Goal: Information Seeking & Learning: Learn about a topic

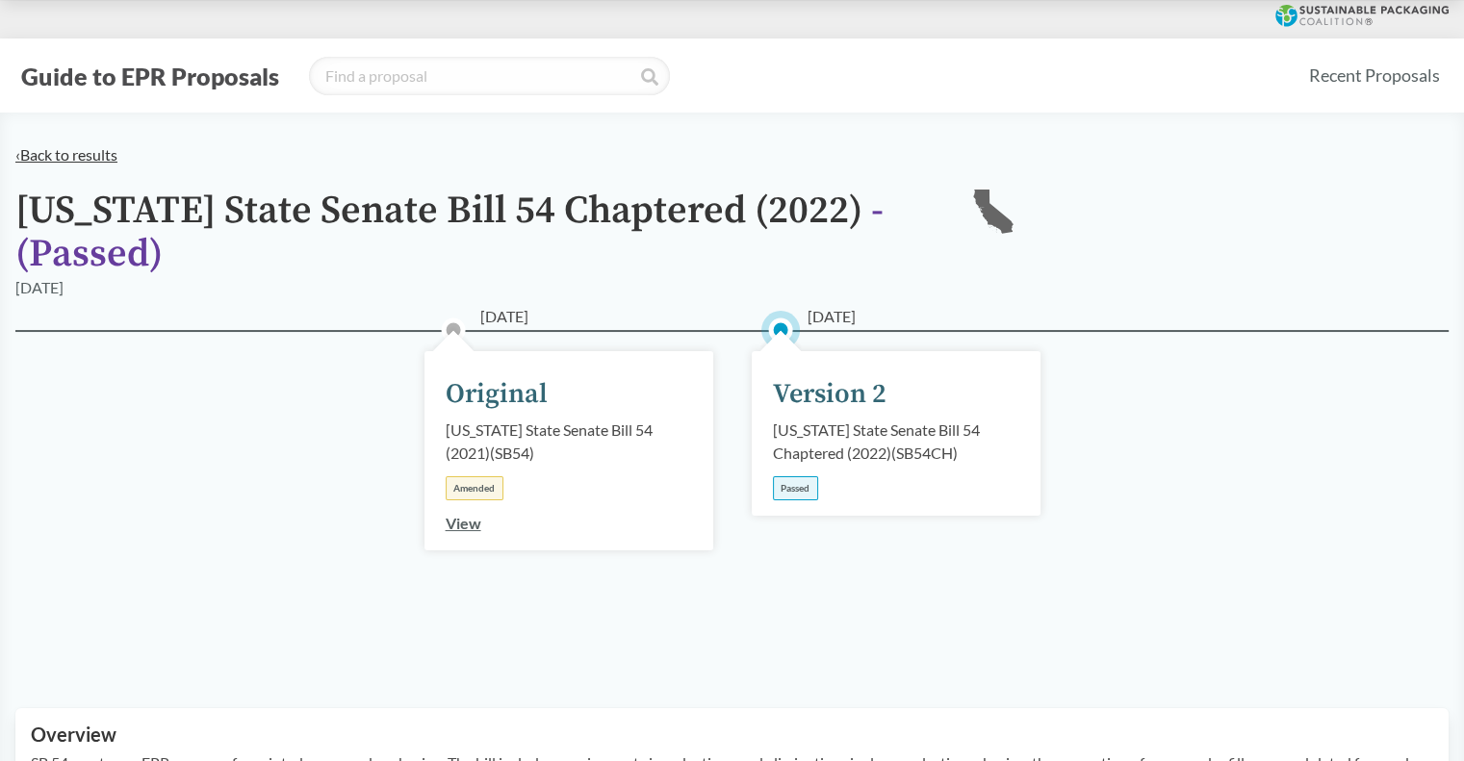
click at [92, 155] on link "‹ Back to results" at bounding box center [66, 154] width 102 height 18
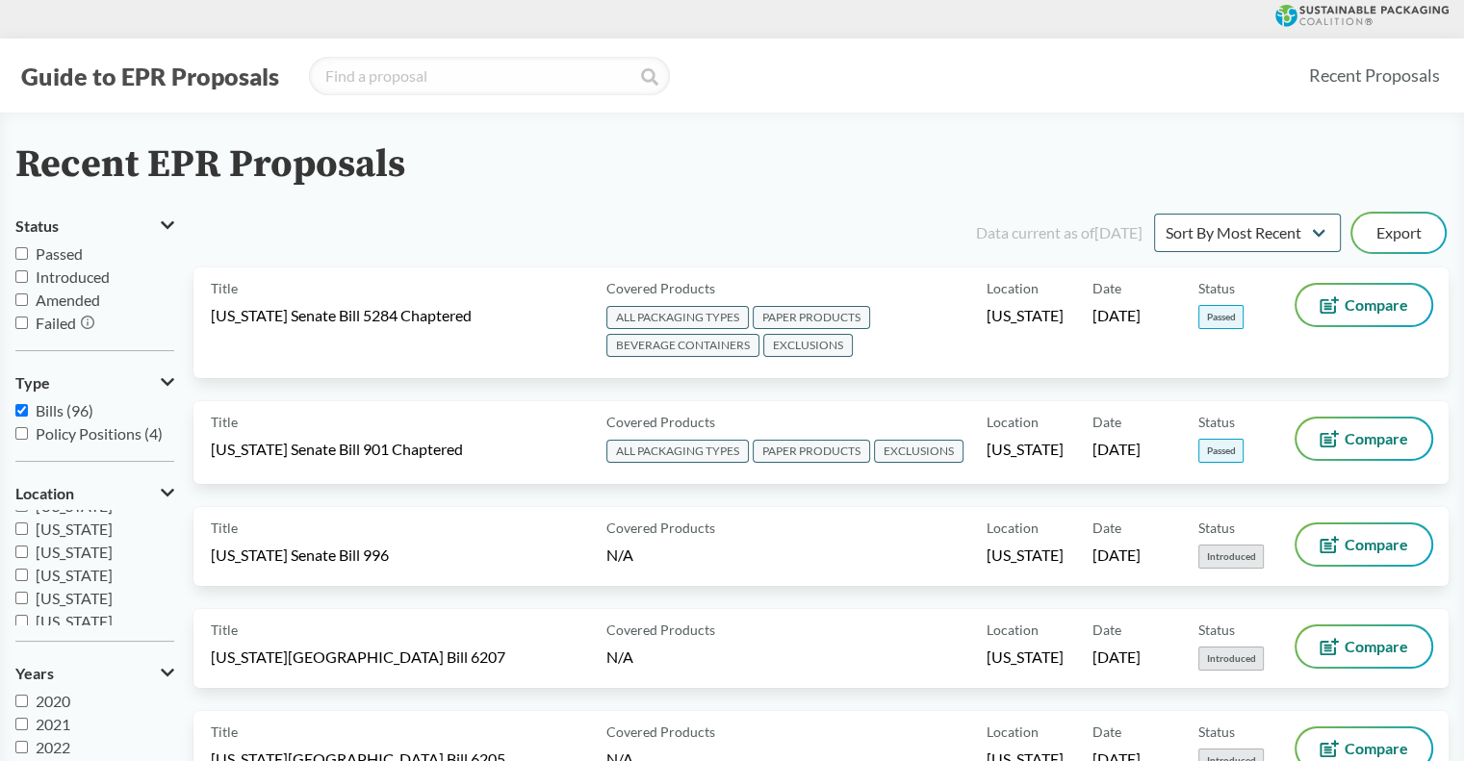
scroll to position [320, 0]
click at [81, 553] on span "[US_STATE]" at bounding box center [74, 548] width 77 height 18
click at [28, 553] on input "[US_STATE]" at bounding box center [21, 548] width 13 height 13
checkbox input "true"
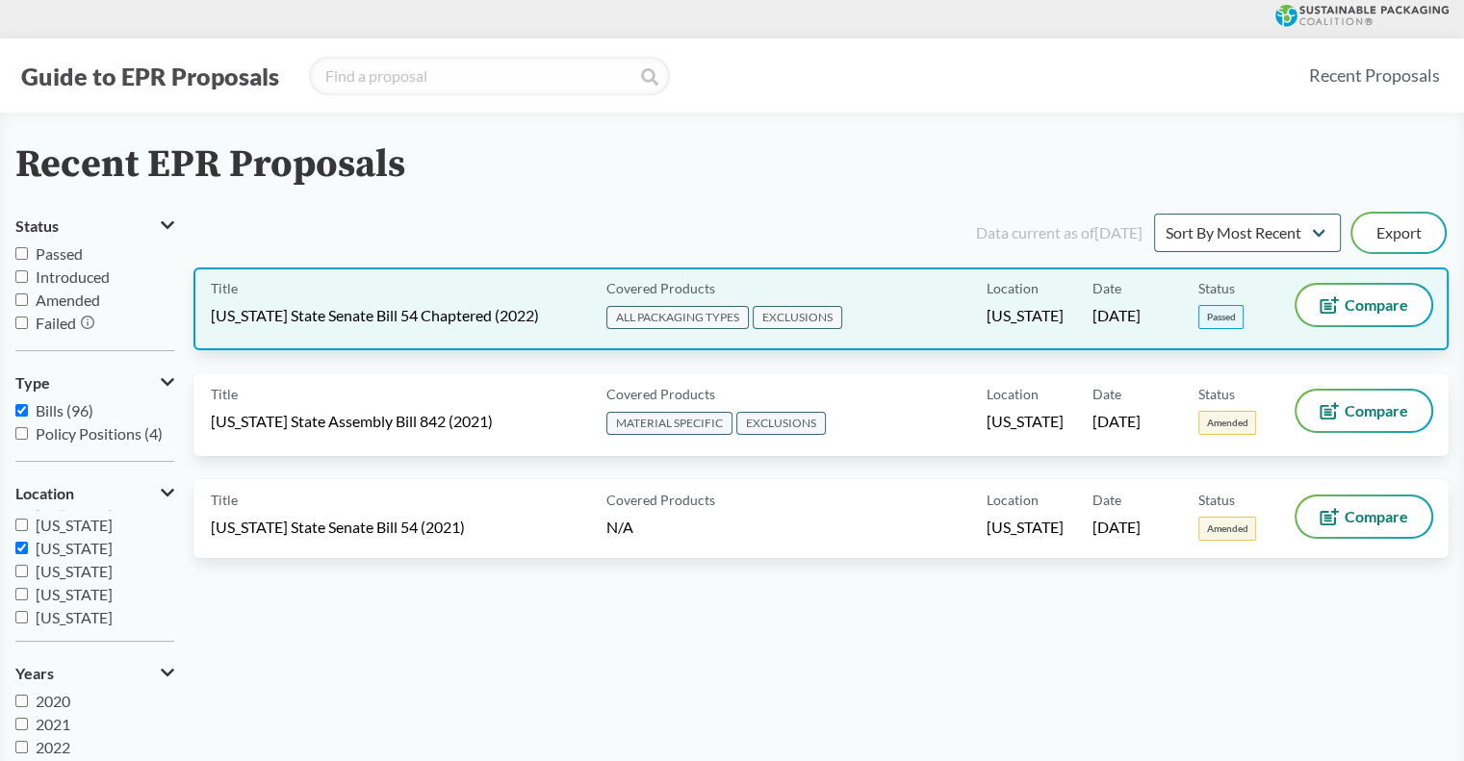
click at [449, 296] on div "Title [US_STATE] State Senate Bill 54 Chaptered (2022)" at bounding box center [405, 309] width 388 height 48
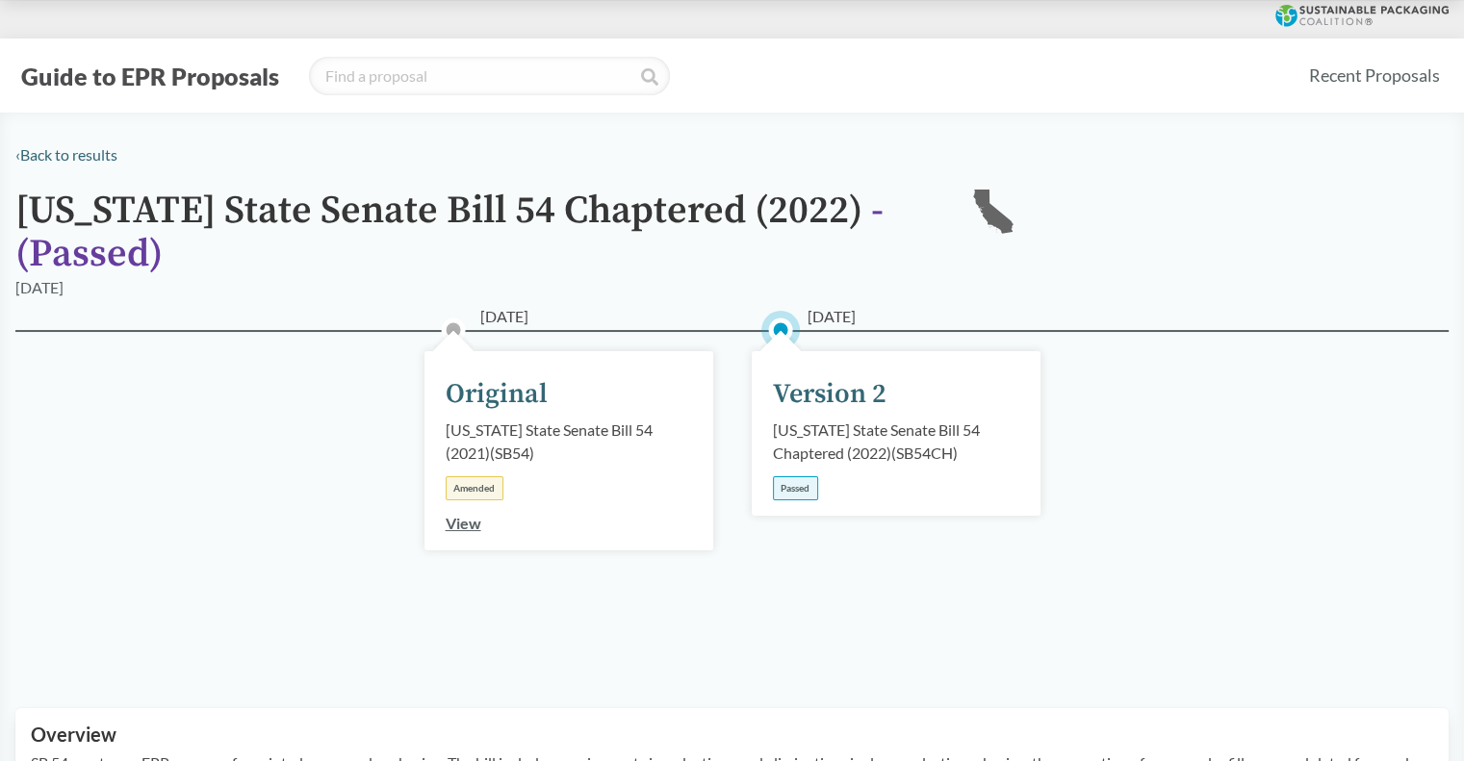
click at [801, 492] on div "Passed" at bounding box center [795, 489] width 45 height 24
click at [828, 419] on div "[US_STATE] State Senate Bill 54 Chaptered (2022) ( SB54CH )" at bounding box center [896, 442] width 246 height 46
click at [841, 384] on div "Version 2" at bounding box center [830, 394] width 114 height 40
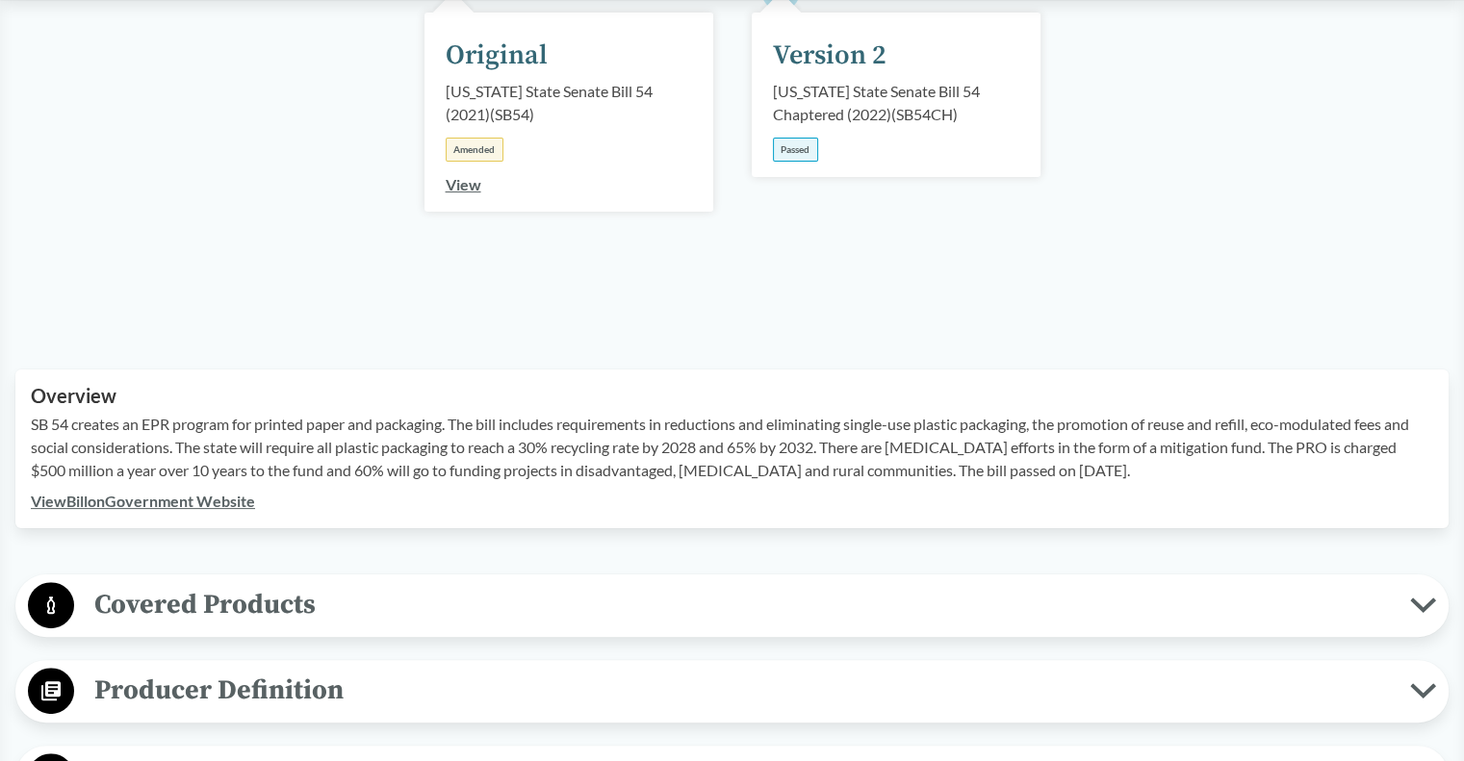
scroll to position [385, 0]
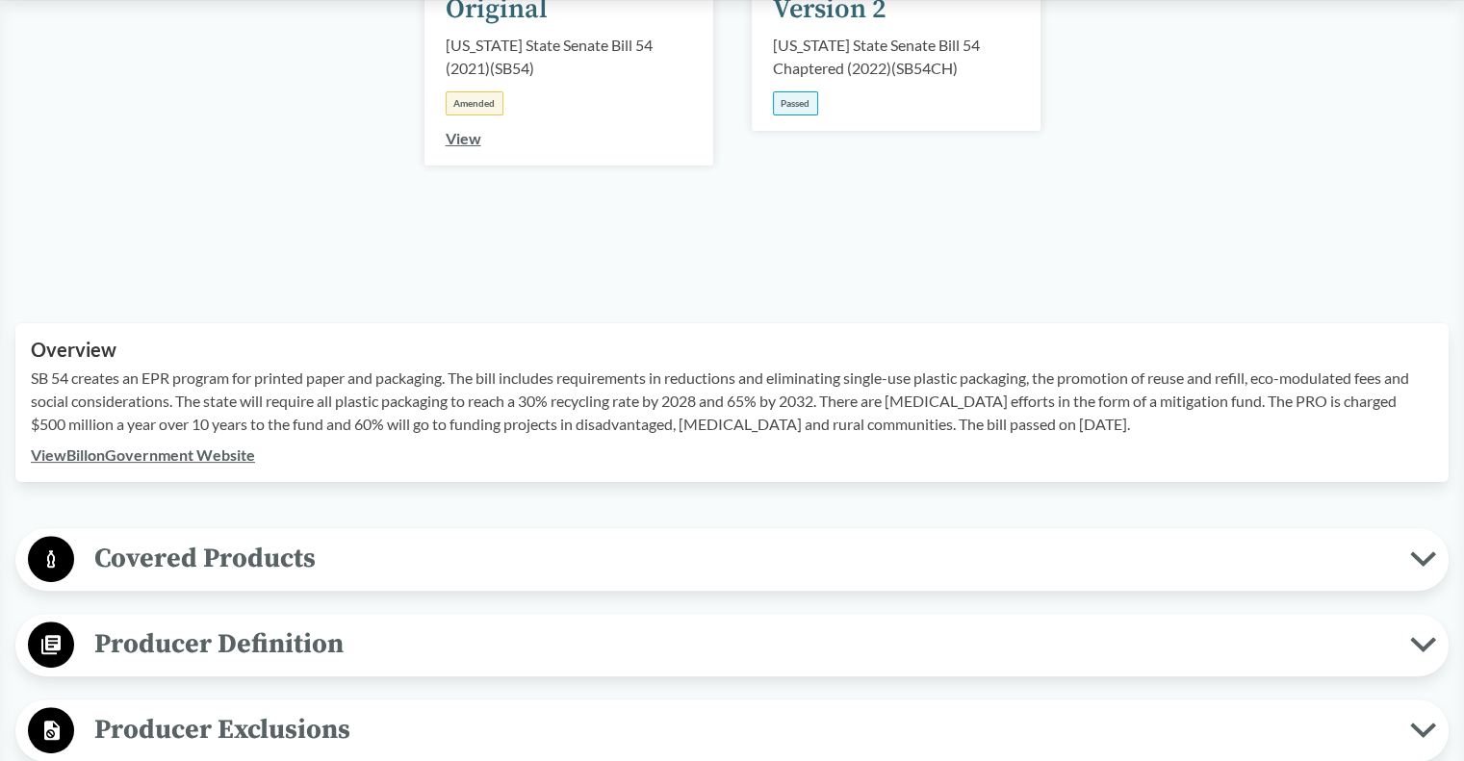
click at [565, 550] on span "Covered Products" at bounding box center [742, 558] width 1336 height 43
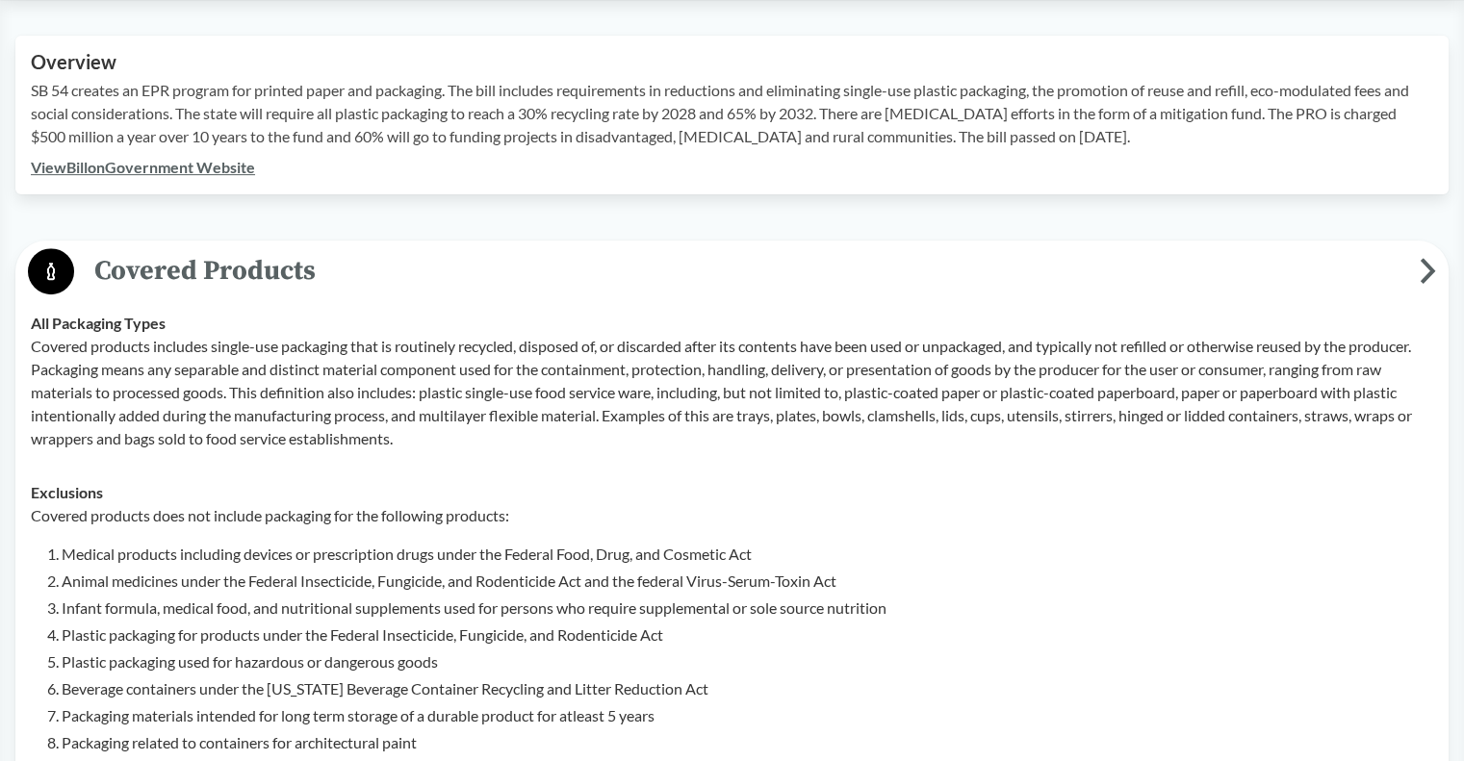
scroll to position [674, 0]
click at [219, 637] on li "Plastic packaging for products under the Federal Insecticide, Fungicide, and Ro…" at bounding box center [748, 634] width 1372 height 23
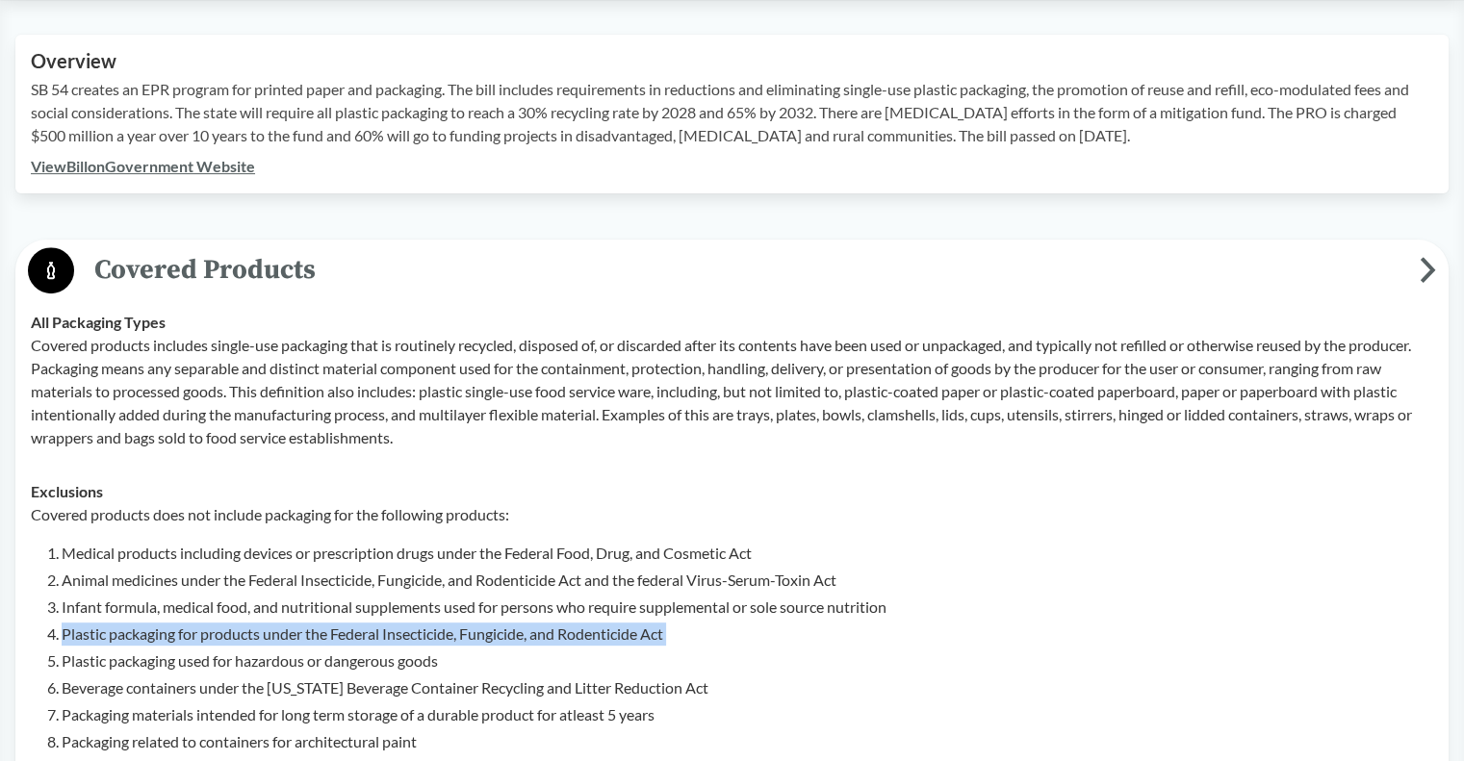
click at [219, 637] on li "Plastic packaging for products under the Federal Insecticide, Fungicide, and Ro…" at bounding box center [748, 634] width 1372 height 23
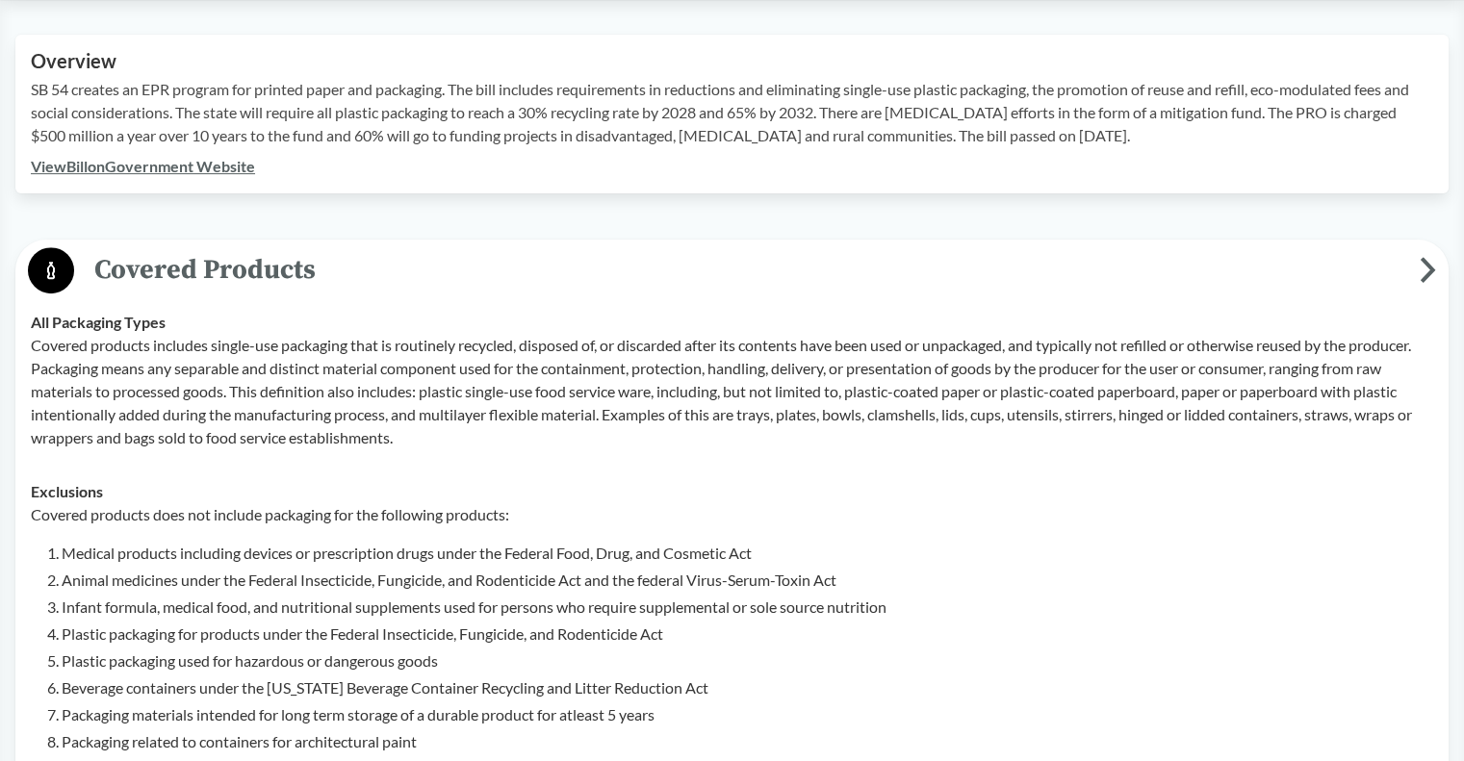
click at [229, 665] on li "Plastic packaging used for hazardous or dangerous goods" at bounding box center [748, 661] width 1372 height 23
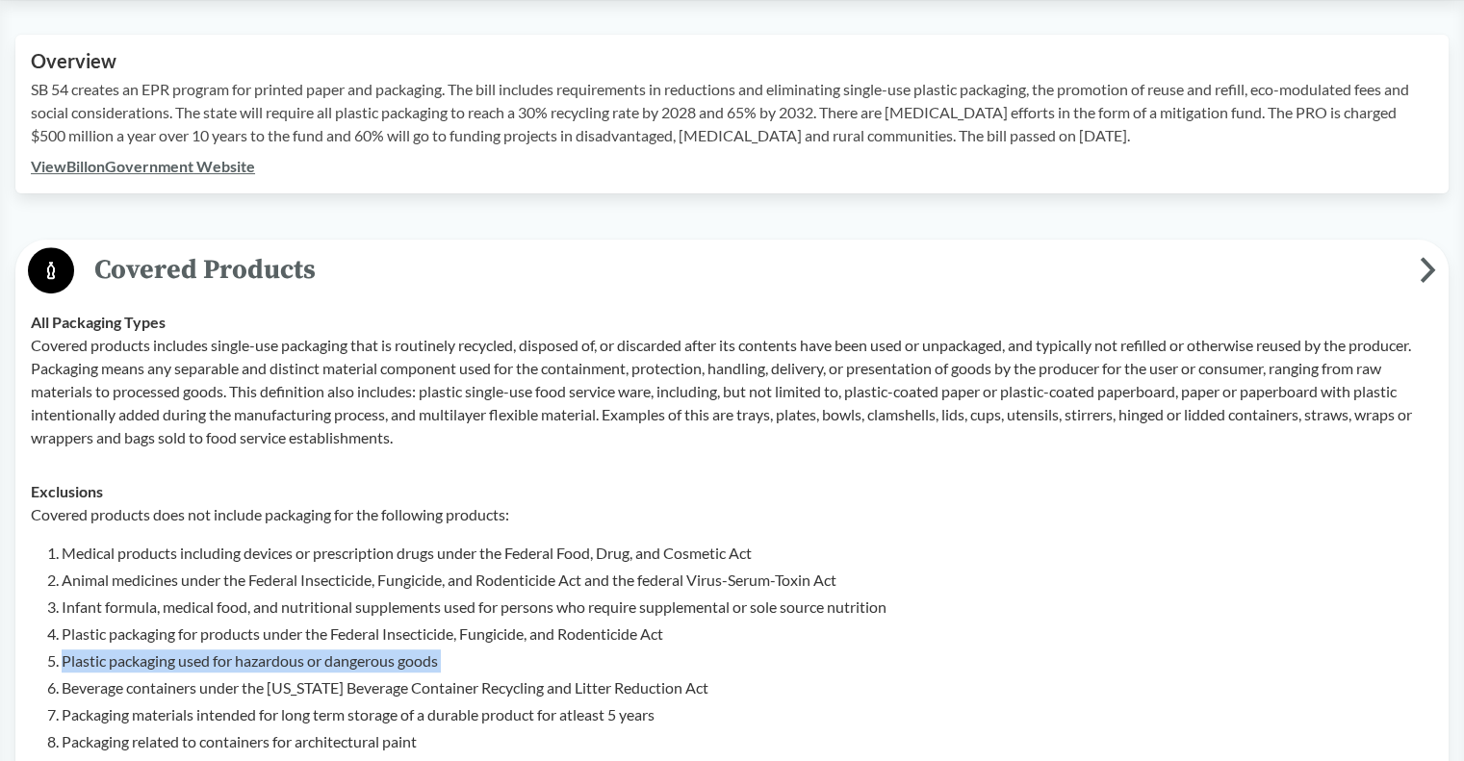
click at [229, 665] on li "Plastic packaging used for hazardous or dangerous goods" at bounding box center [748, 661] width 1372 height 23
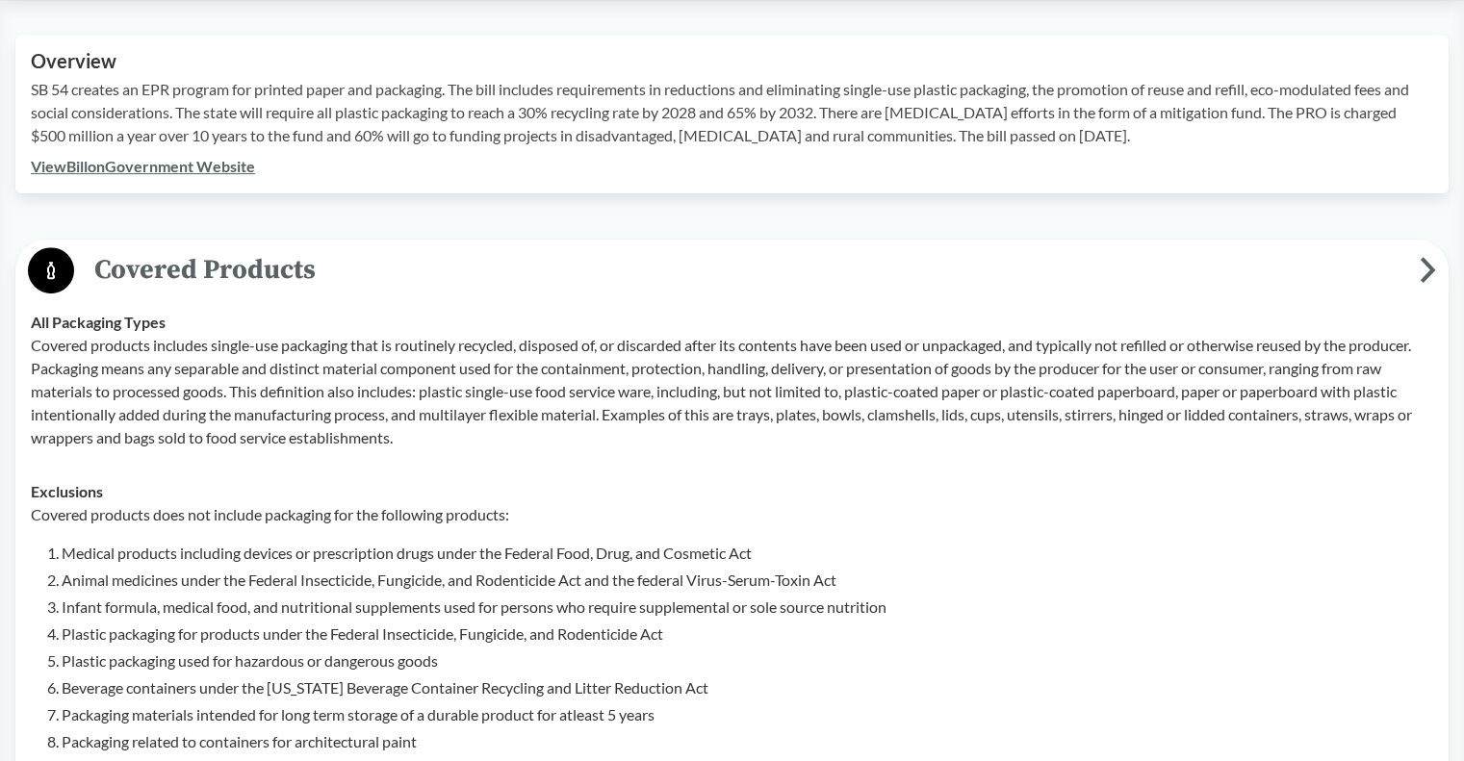
click at [225, 723] on li "Packaging materials intended for long term storage of a durable product for atl…" at bounding box center [748, 715] width 1372 height 23
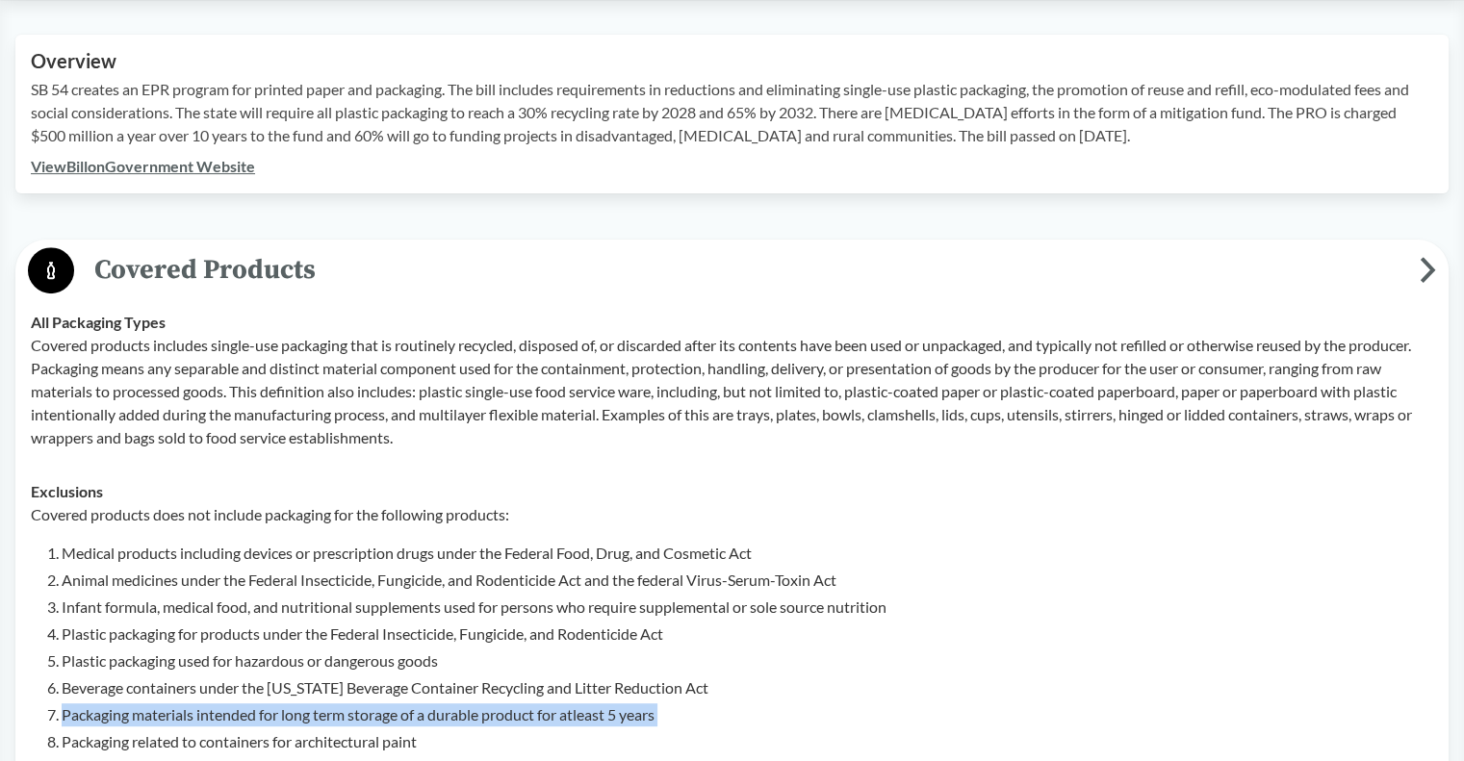
click at [225, 723] on li "Packaging materials intended for long term storage of a durable product for atl…" at bounding box center [748, 715] width 1372 height 23
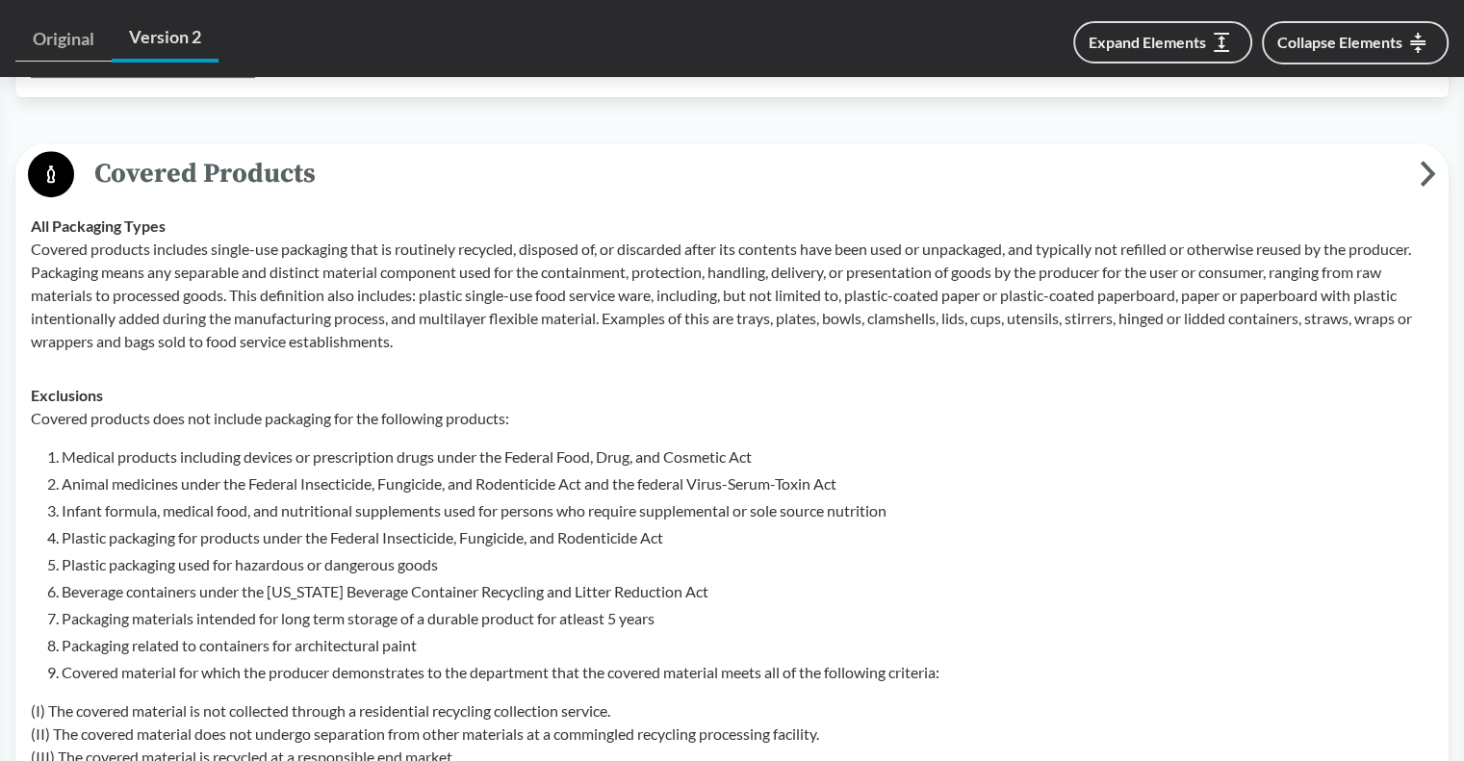
click at [263, 665] on li "Covered material for which the producer demonstrates to the department that the…" at bounding box center [748, 672] width 1372 height 23
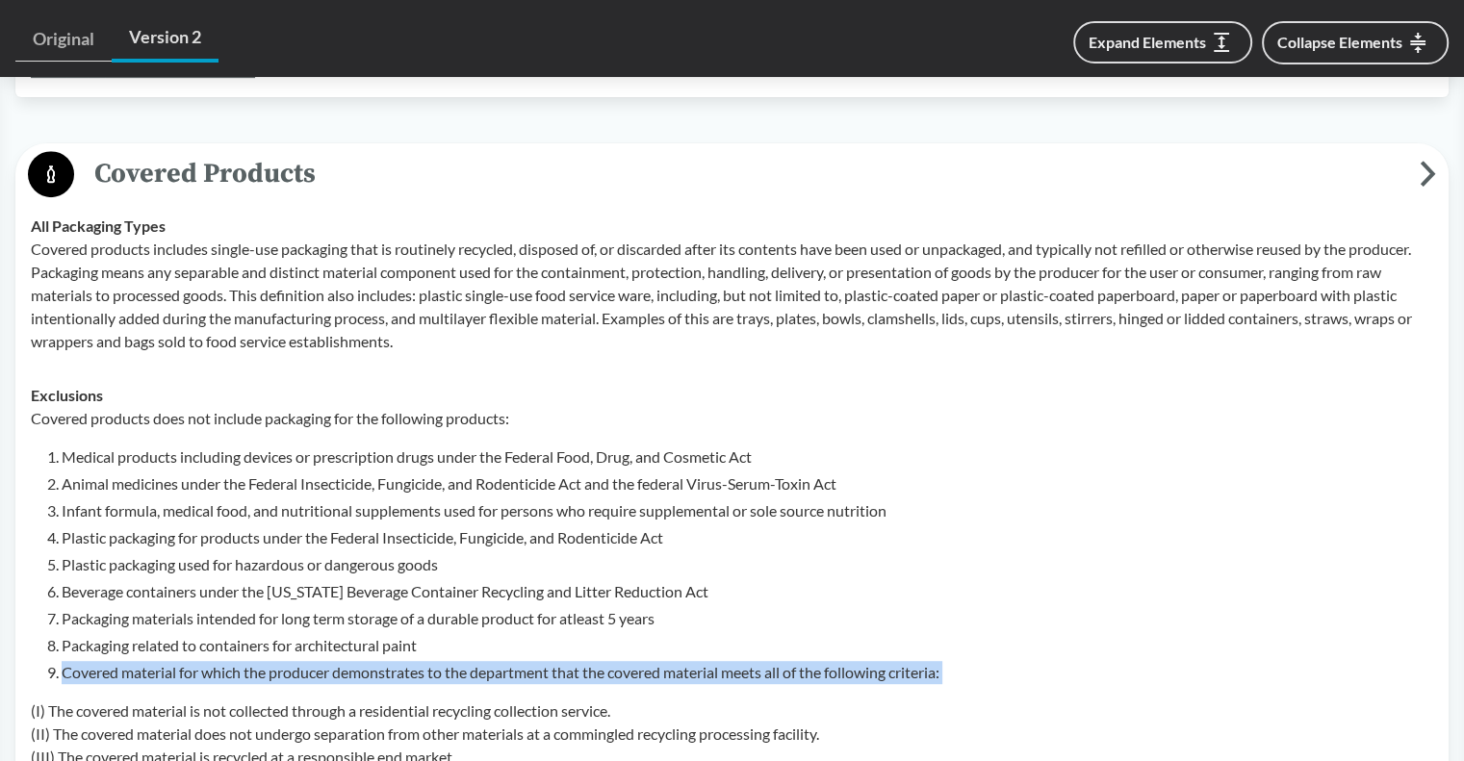
click at [263, 665] on li "Covered material for which the producer demonstrates to the department that the…" at bounding box center [748, 672] width 1372 height 23
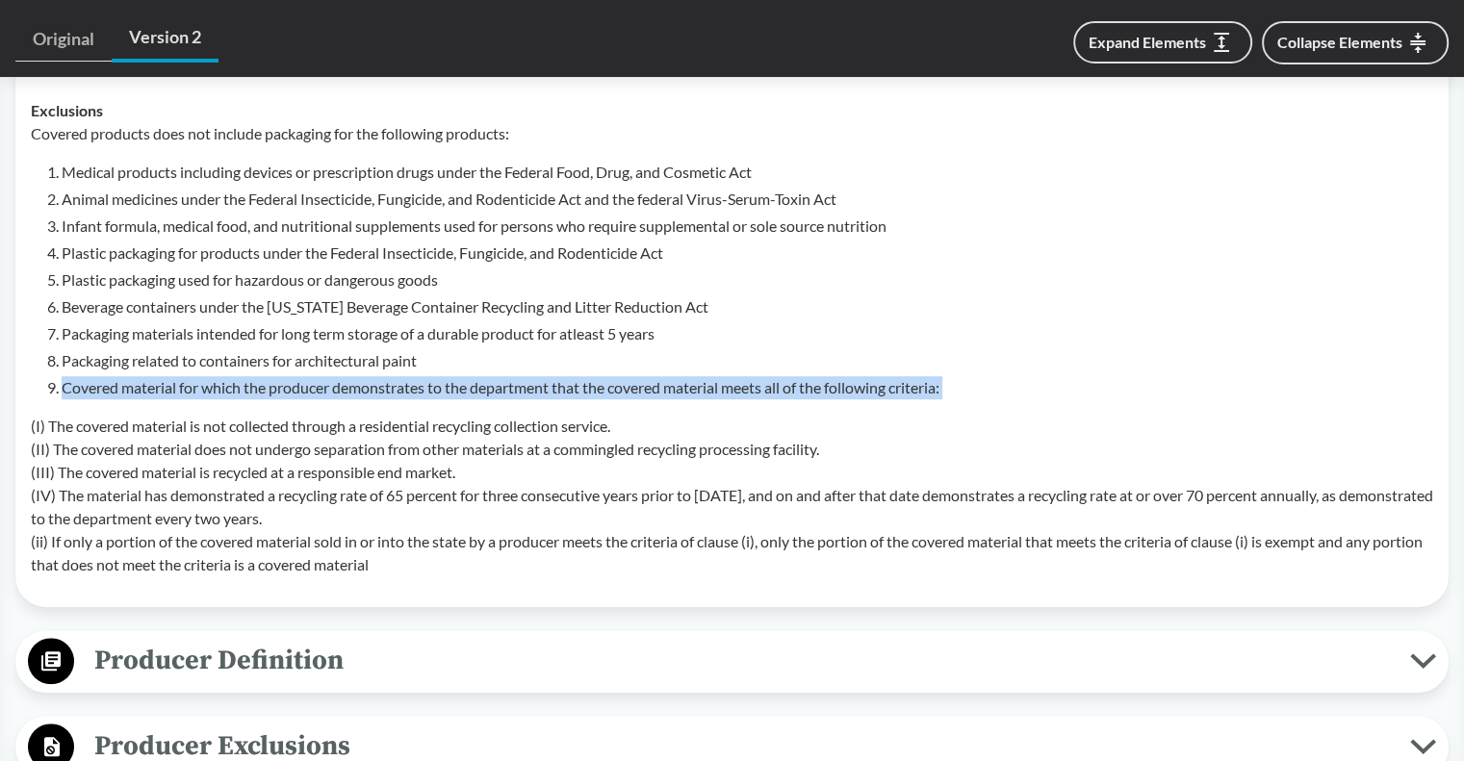
scroll to position [1059, 0]
